Goal: Find specific page/section: Find specific page/section

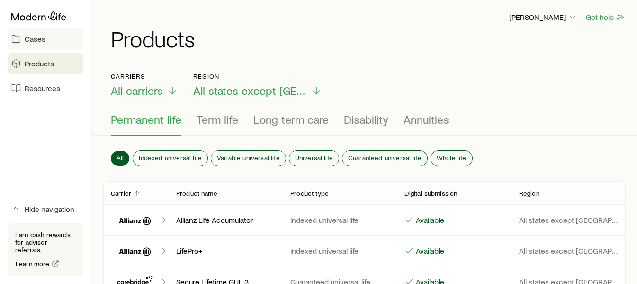
click at [37, 37] on span "Cases" at bounding box center [35, 38] width 21 height 9
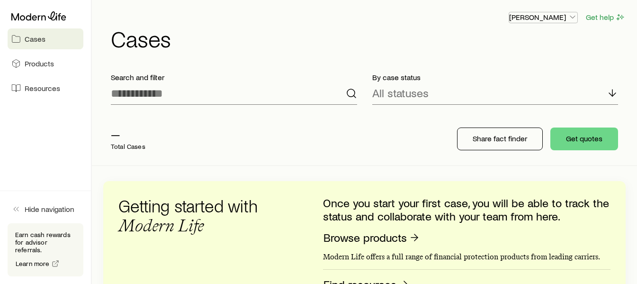
click at [574, 19] on icon "button" at bounding box center [572, 16] width 9 height 9
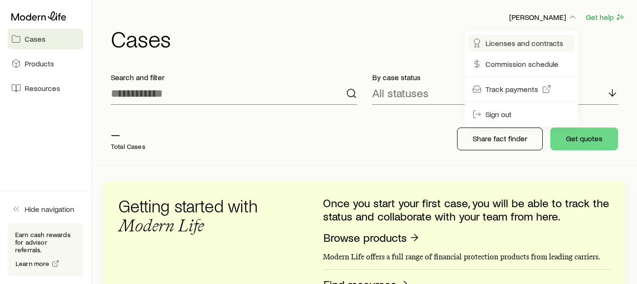
click at [509, 42] on span "Licenses and contracts" at bounding box center [524, 42] width 78 height 9
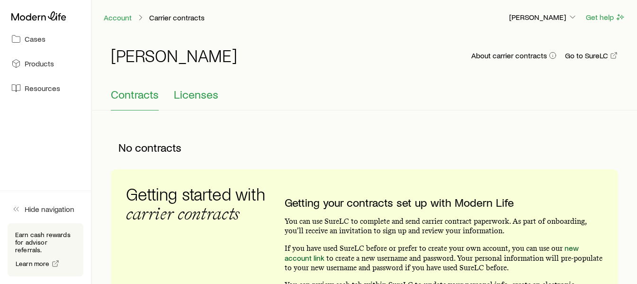
click at [206, 99] on span "Licenses" at bounding box center [196, 94] width 44 height 13
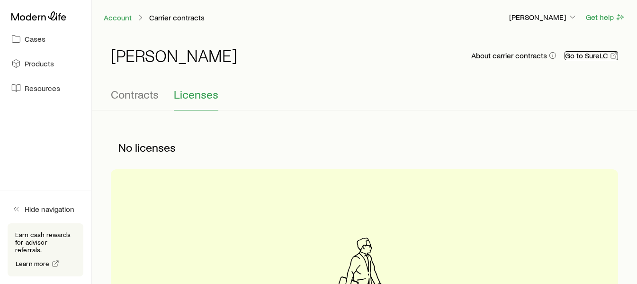
click at [597, 56] on link "Go to SureLC" at bounding box center [590, 55] width 53 height 9
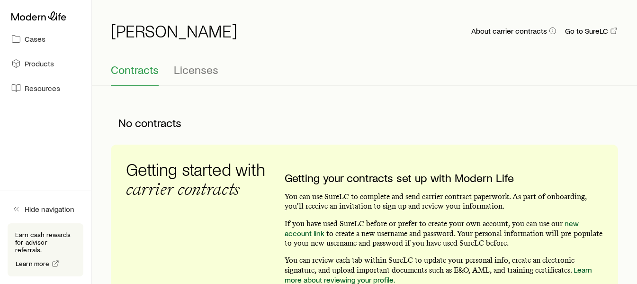
scroll to position [47, 0]
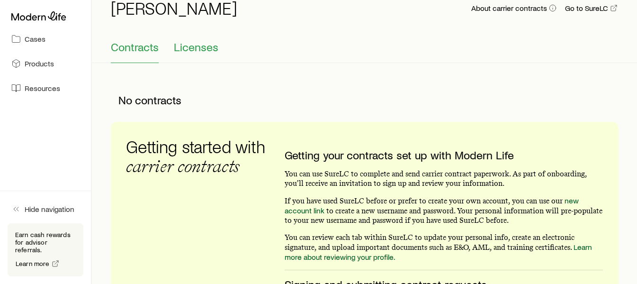
click at [192, 50] on span "Licenses" at bounding box center [196, 46] width 44 height 13
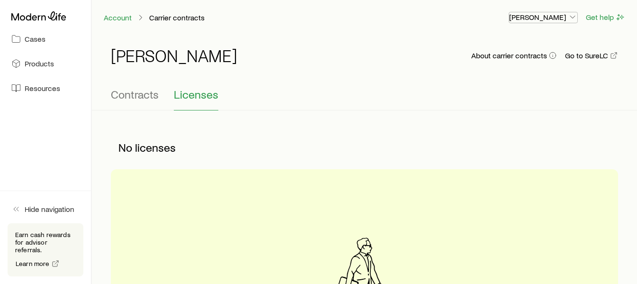
click at [573, 19] on icon "button" at bounding box center [572, 16] width 9 height 9
click at [308, 54] on div "Mark Southard About carrier contracts Go to SureLC" at bounding box center [364, 61] width 507 height 30
